Goal: Transaction & Acquisition: Purchase product/service

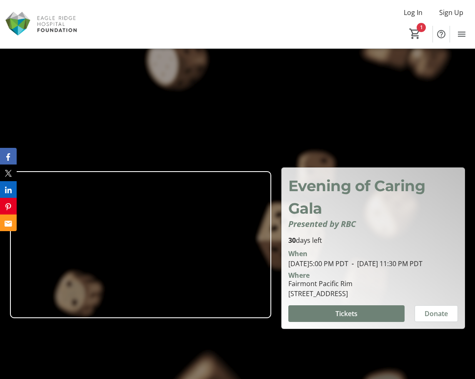
drag, startPoint x: 392, startPoint y: 115, endPoint x: 384, endPoint y: 115, distance: 8.8
click at [392, 115] on div at bounding box center [237, 232] width 475 height 379
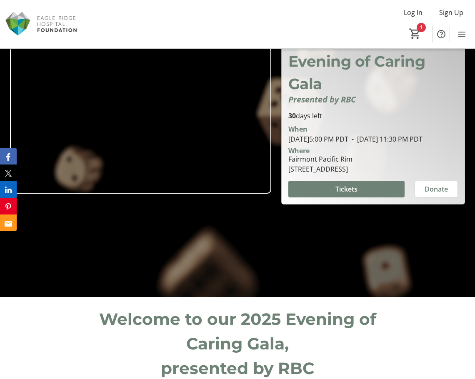
scroll to position [125, 0]
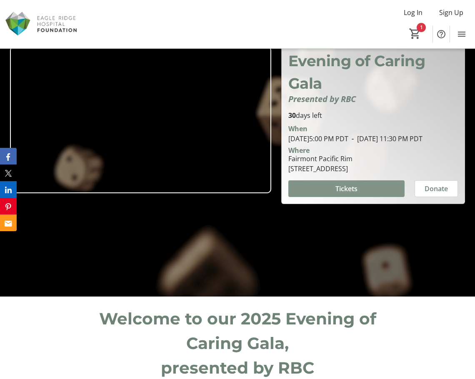
click at [353, 193] on span "Tickets" at bounding box center [347, 189] width 22 height 10
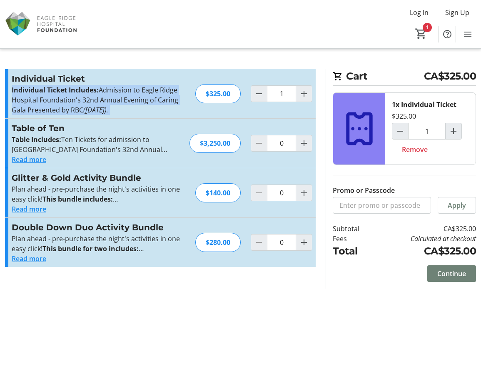
drag, startPoint x: 198, startPoint y: 116, endPoint x: 191, endPoint y: 65, distance: 50.9
click at [190, 65] on div "Cart CA$325.00 1x Individual Ticket $325.00 1 Remove Promo or Passcode Apply Su…" at bounding box center [240, 189] width 481 height 379
click at [191, 65] on div "Cart CA$325.00 1x Individual Ticket $325.00 1 Remove Promo or Passcode Apply Su…" at bounding box center [240, 189] width 481 height 379
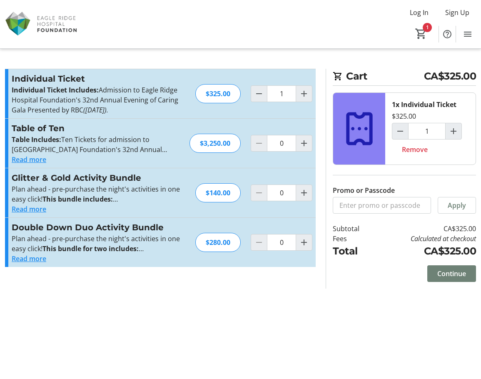
click at [191, 58] on div "Cart CA$325.00 1x Individual Ticket $325.00 1 Remove Promo or Passcode Apply Su…" at bounding box center [240, 189] width 481 height 379
click at [345, 321] on div "Cart CA$325.00 1x Individual Ticket $325.00 1 Remove Promo or Passcode Apply Su…" at bounding box center [240, 189] width 481 height 379
click at [359, 25] on div "Log In Sign Up Home Donations Tickets 1" at bounding box center [240, 24] width 481 height 48
